Goal: Book appointment/travel/reservation

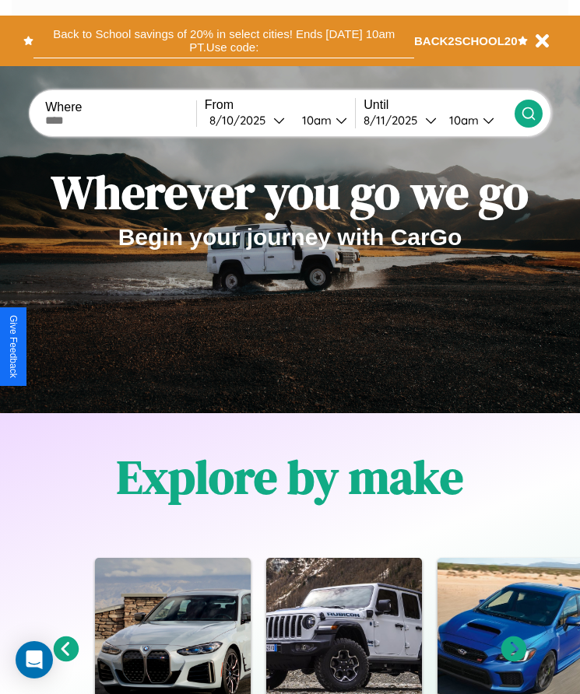
click at [223, 40] on button "Back to School savings of 20% in select cities! Ends [DATE] 10am PT. Use code:" at bounding box center [223, 40] width 380 height 35
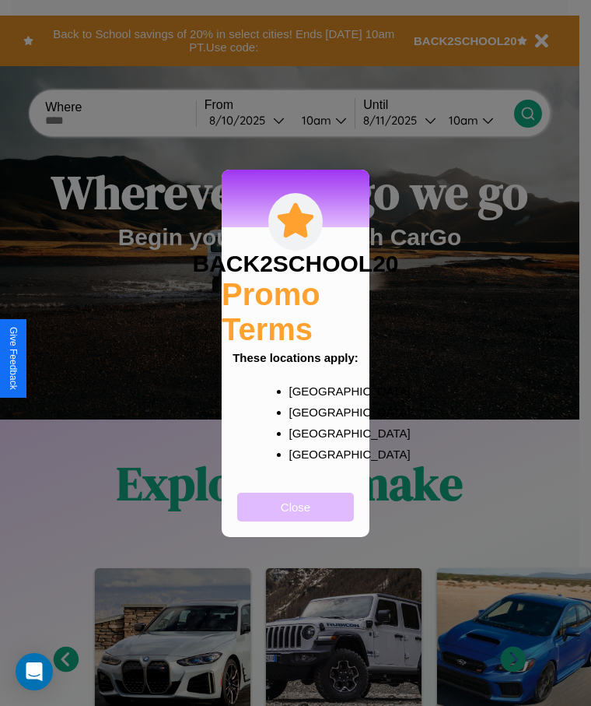
click at [296, 517] on button "Close" at bounding box center [295, 507] width 117 height 29
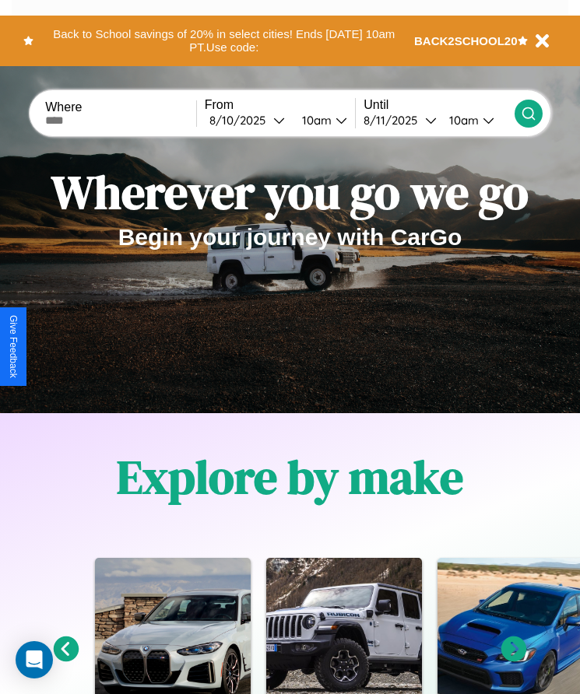
scroll to position [260, 0]
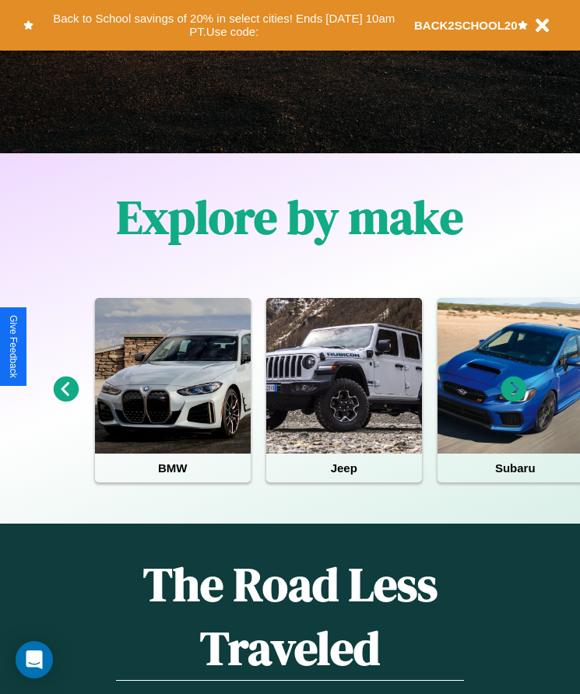
click at [514, 400] on icon at bounding box center [514, 390] width 26 height 26
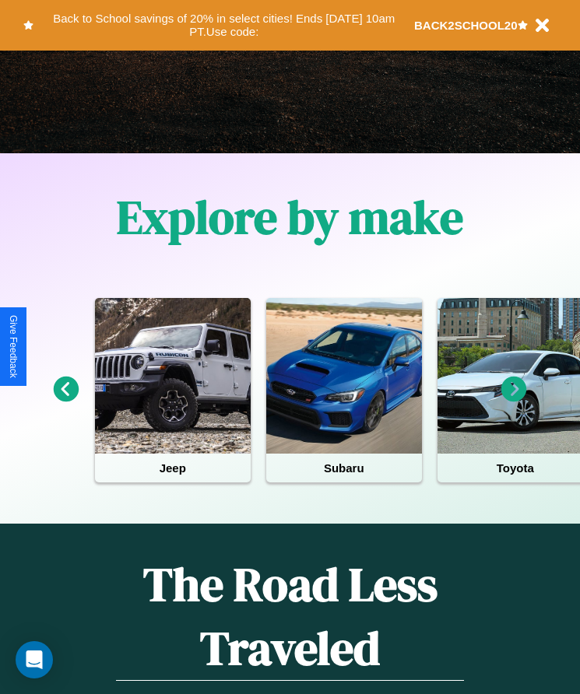
click at [514, 400] on icon at bounding box center [514, 390] width 26 height 26
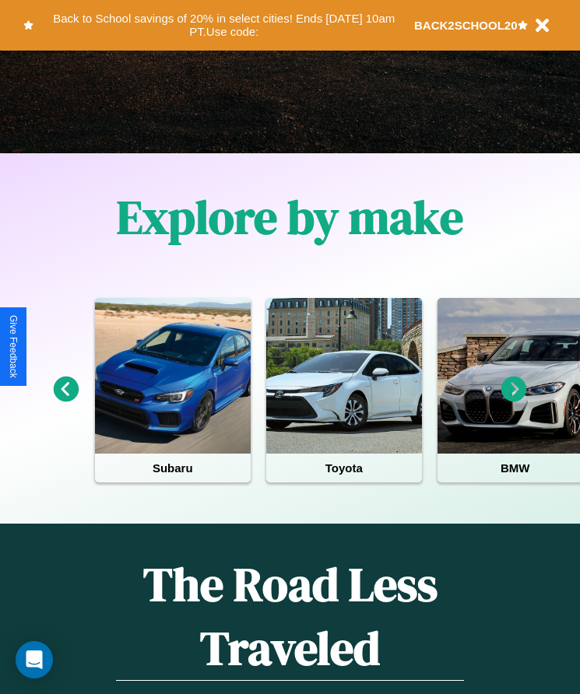
click at [514, 400] on icon at bounding box center [514, 390] width 26 height 26
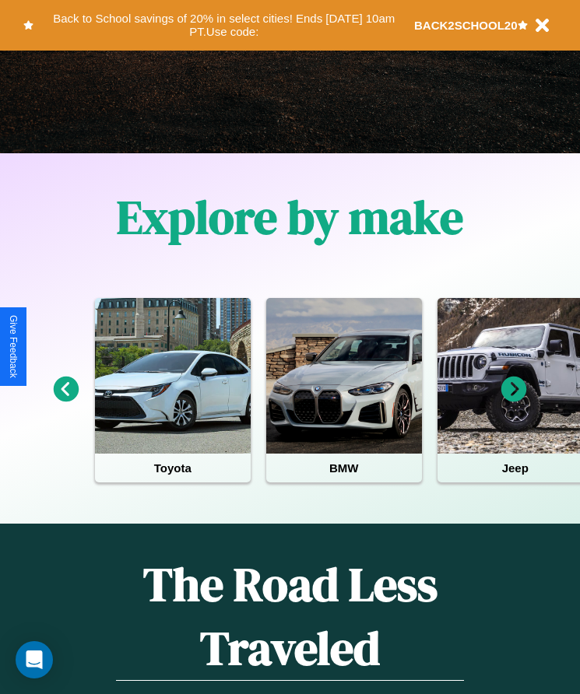
click at [514, 400] on icon at bounding box center [514, 390] width 26 height 26
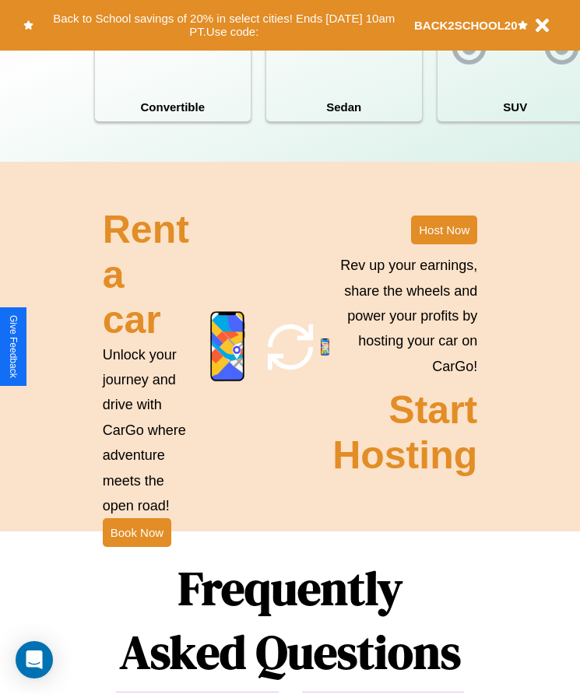
scroll to position [1747, 0]
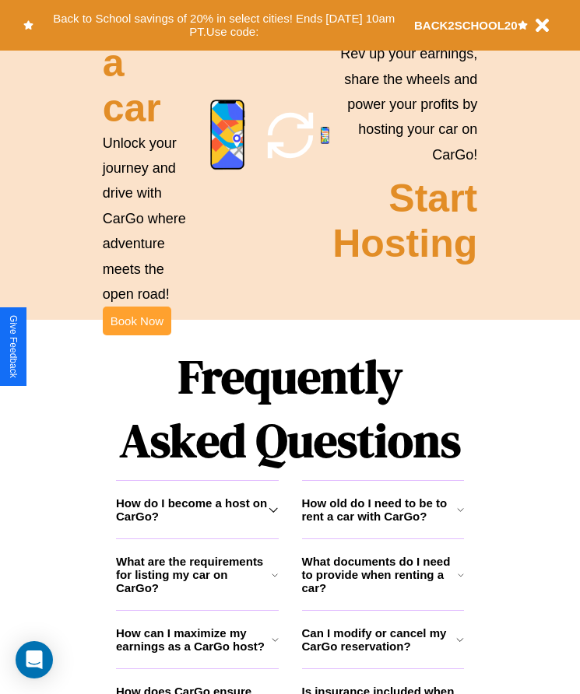
click at [136, 335] on button "Book Now" at bounding box center [137, 321] width 68 height 29
